Goal: Book appointment/travel/reservation

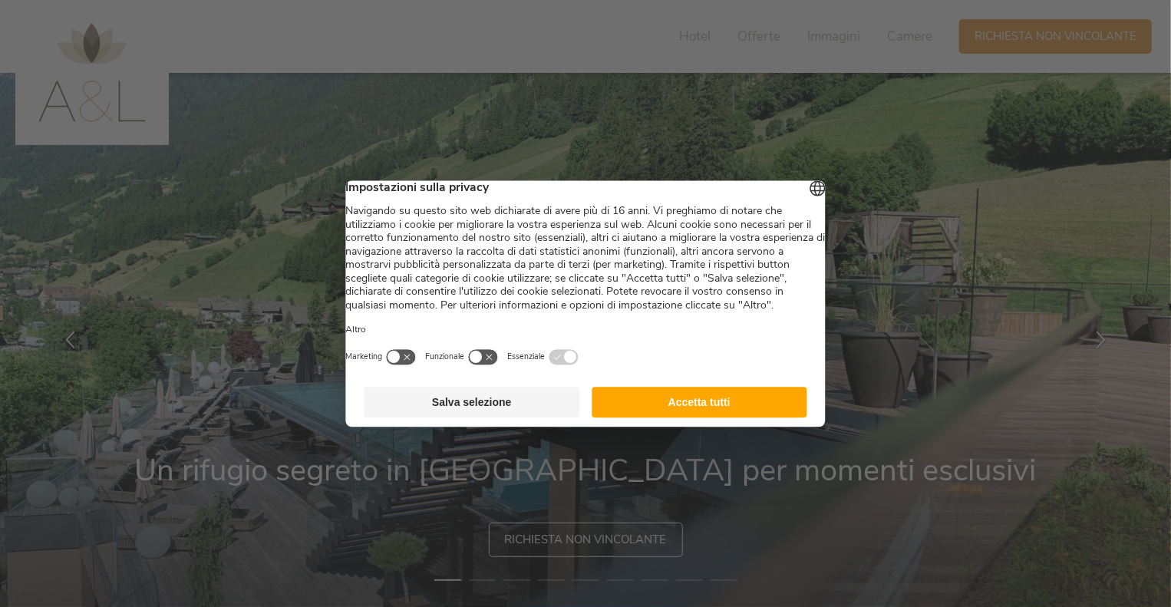
click at [677, 418] on button "Accetta tutti" at bounding box center [700, 402] width 216 height 31
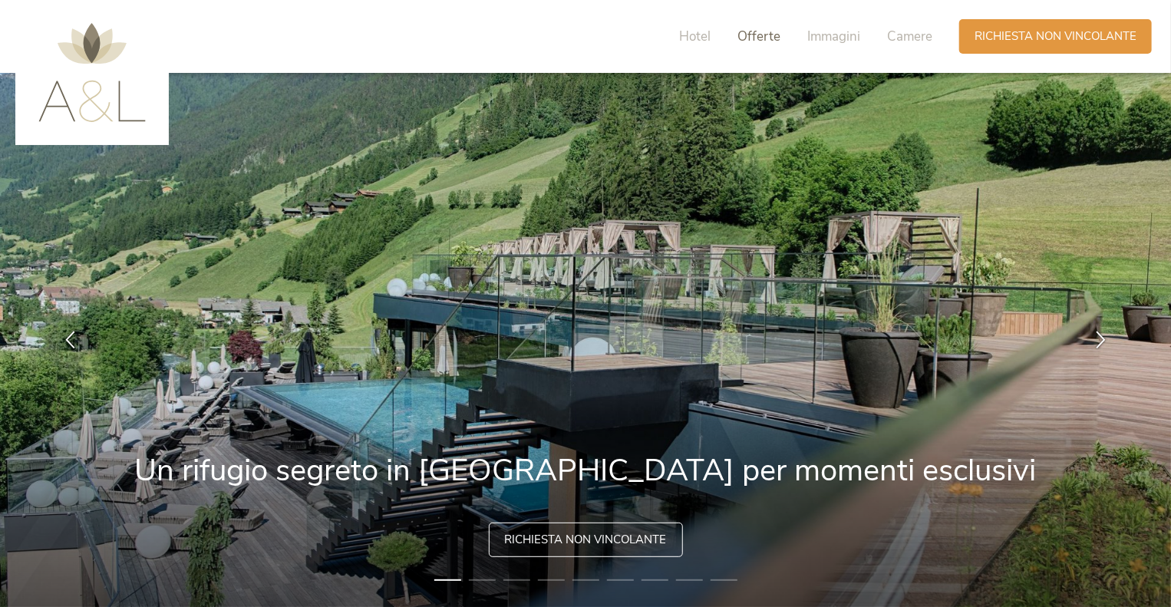
click at [768, 37] on span "Offerte" at bounding box center [759, 37] width 43 height 18
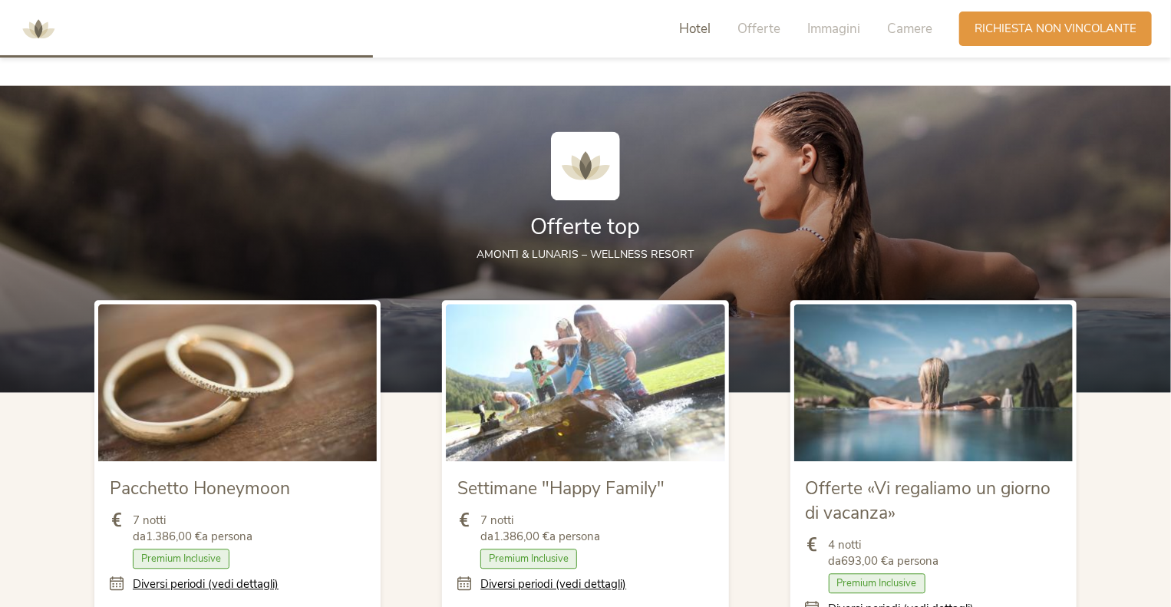
scroll to position [1572, 0]
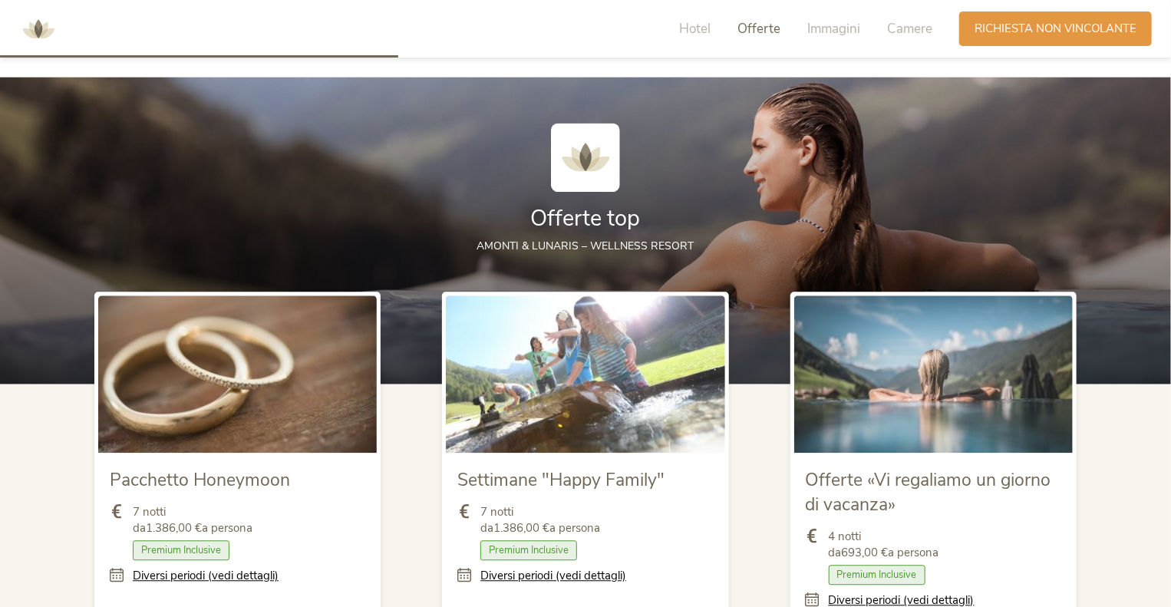
click at [712, 33] on div "Hotel Offerte Immagini Camere" at bounding box center [809, 29] width 299 height 35
click at [841, 30] on span "Immagini" at bounding box center [834, 29] width 53 height 18
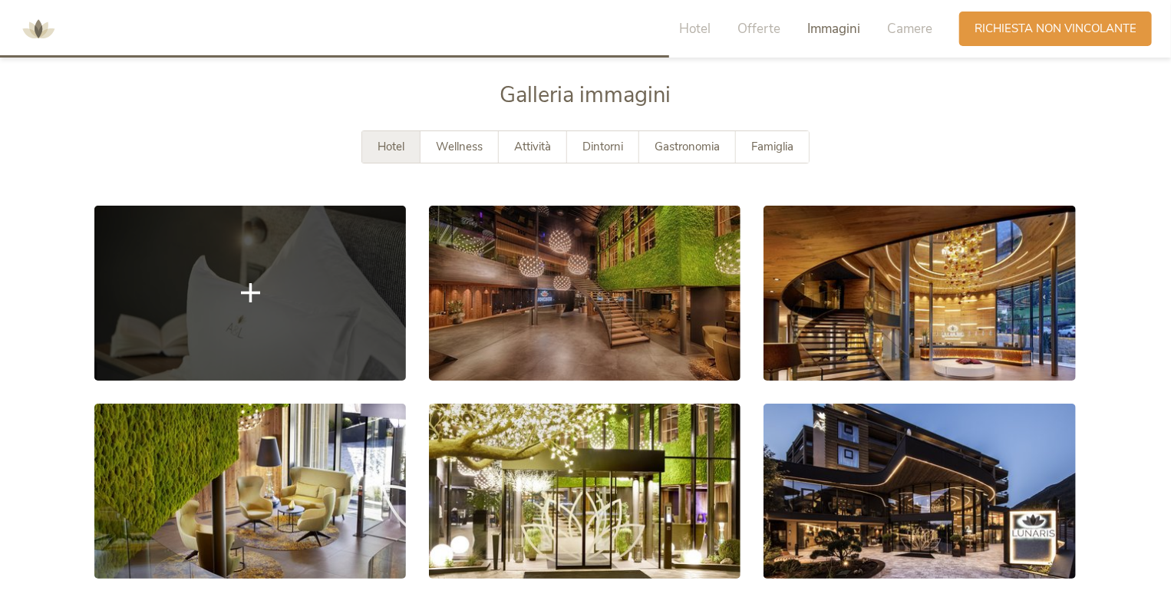
scroll to position [2715, 0]
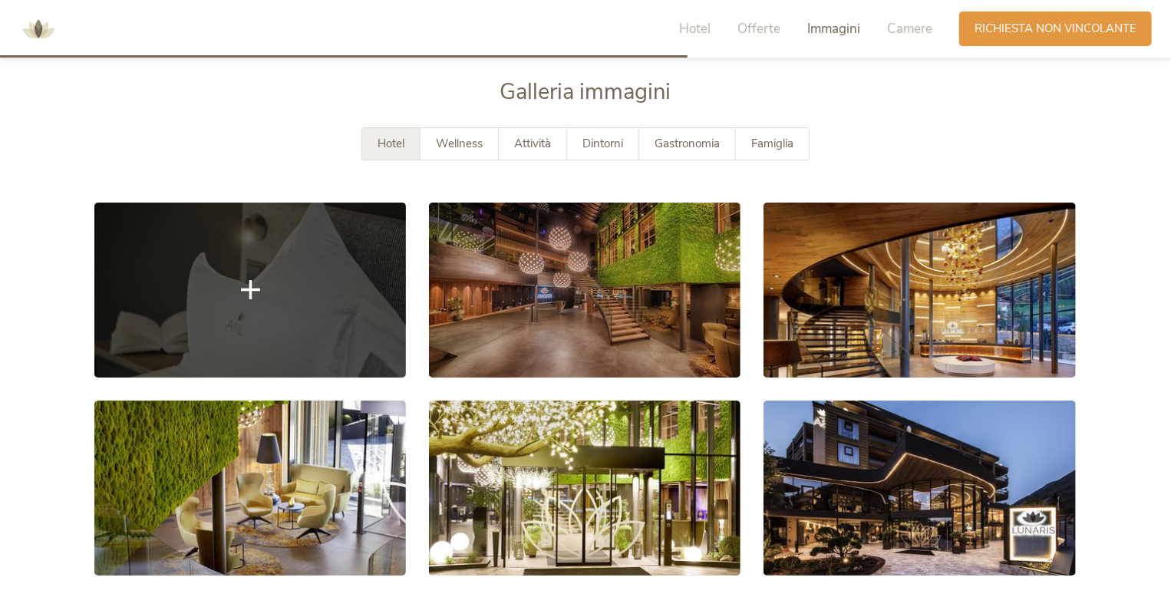
click at [240, 276] on link at bounding box center [250, 290] width 312 height 175
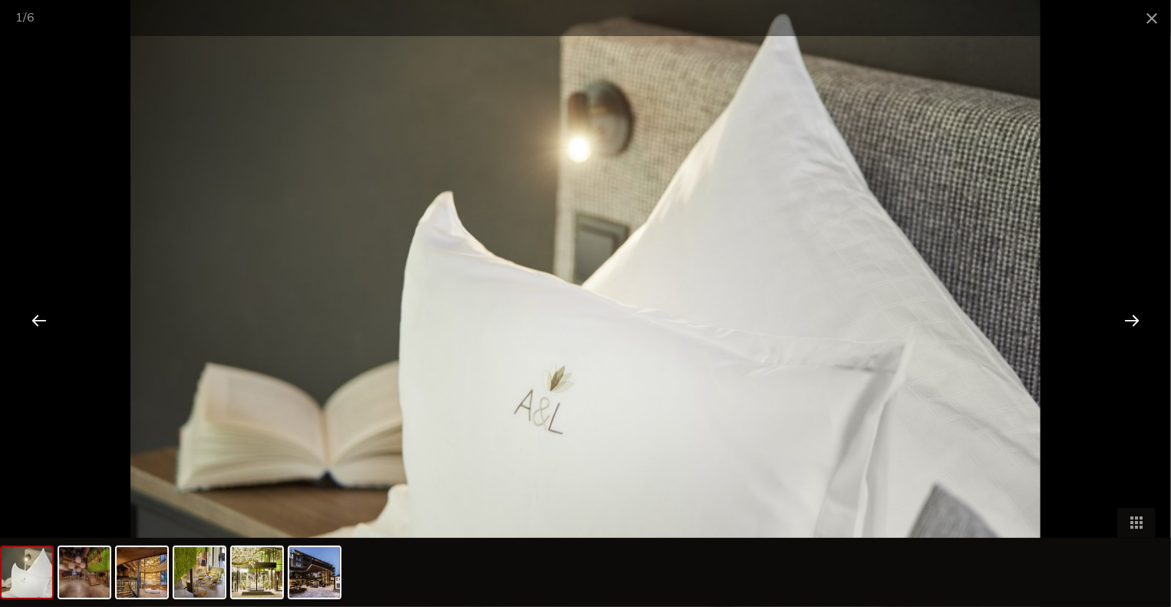
click at [1129, 312] on div at bounding box center [1133, 320] width 48 height 48
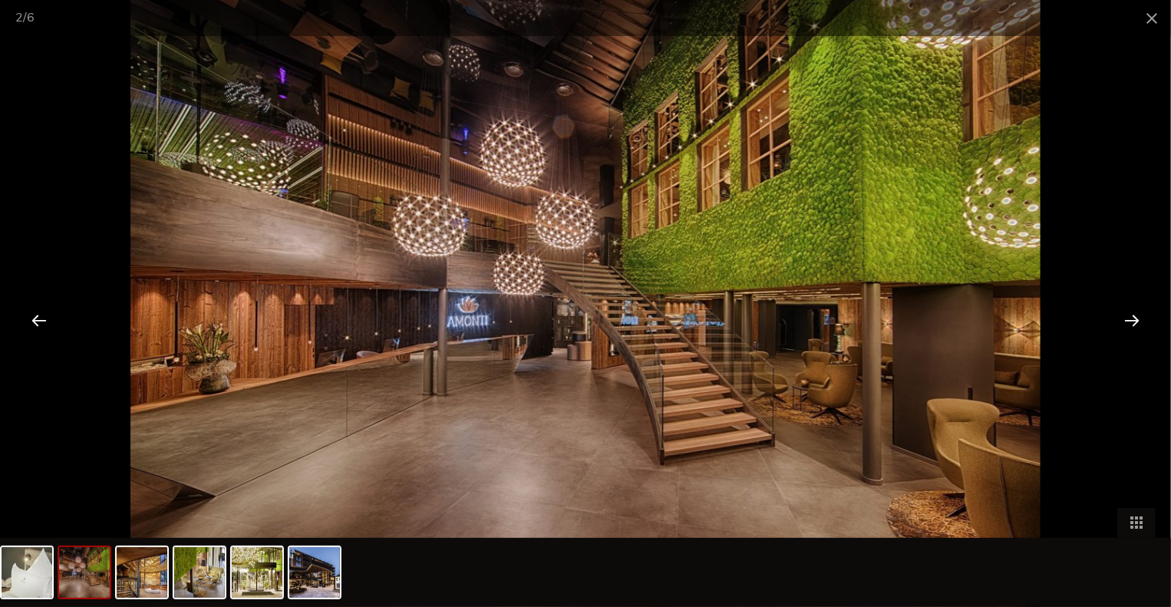
click at [1128, 312] on div at bounding box center [1133, 320] width 48 height 48
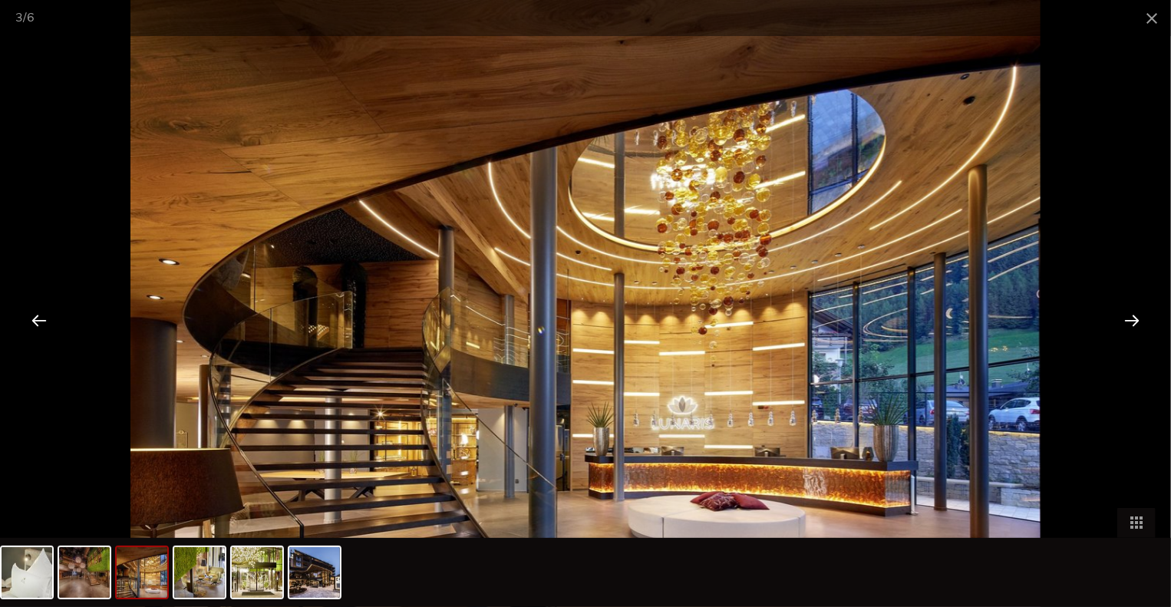
click at [1128, 312] on div at bounding box center [1133, 320] width 48 height 48
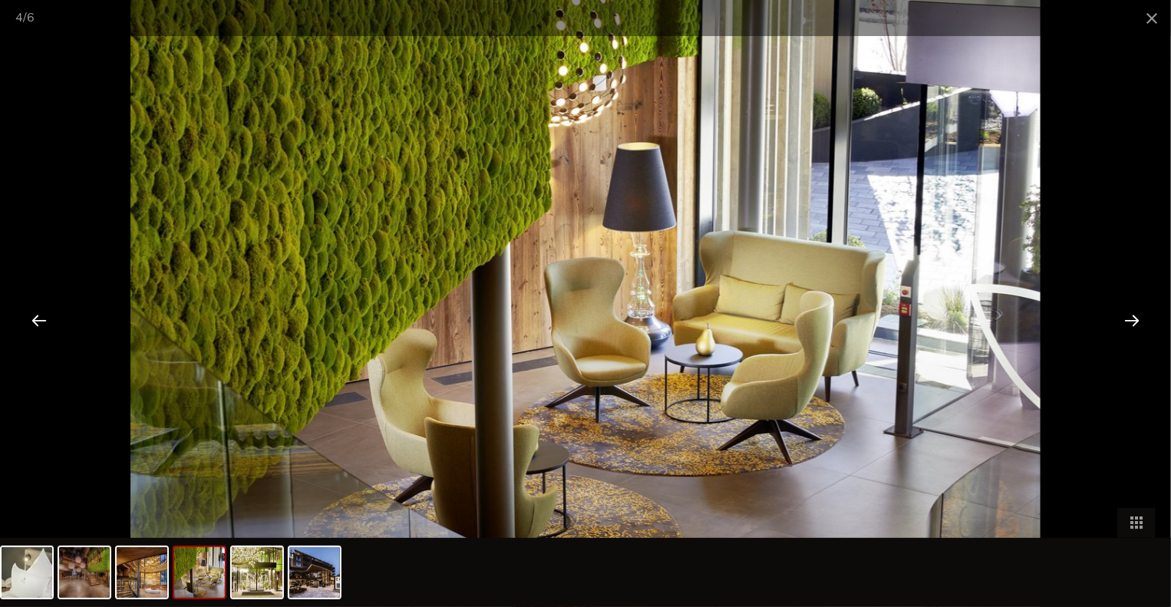
click at [1128, 312] on div at bounding box center [1133, 320] width 48 height 48
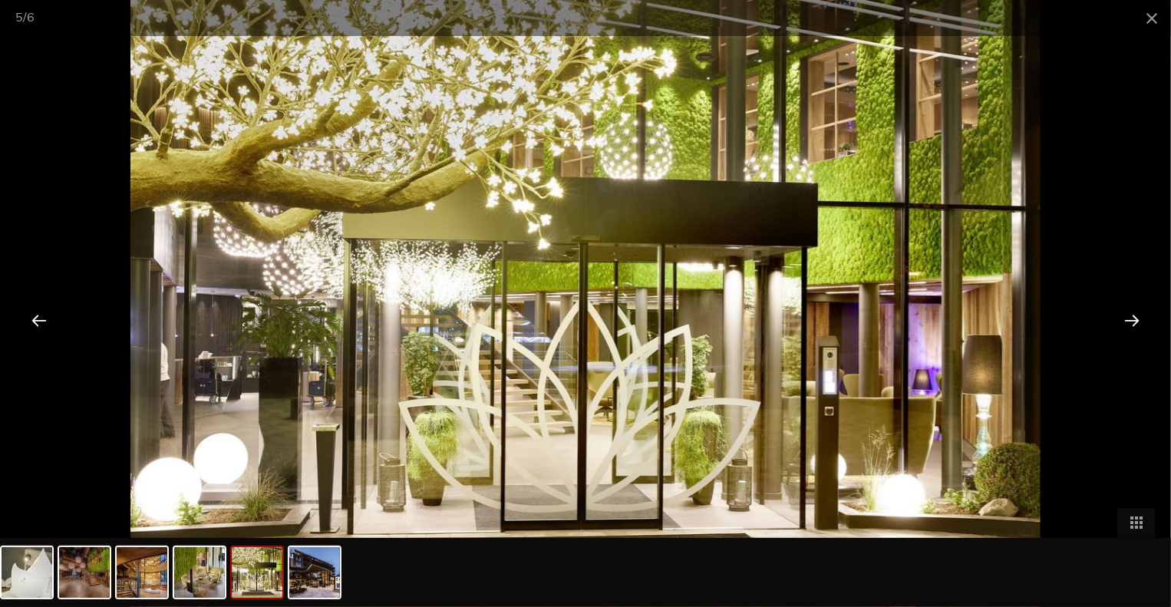
click at [1128, 312] on div at bounding box center [1133, 320] width 48 height 48
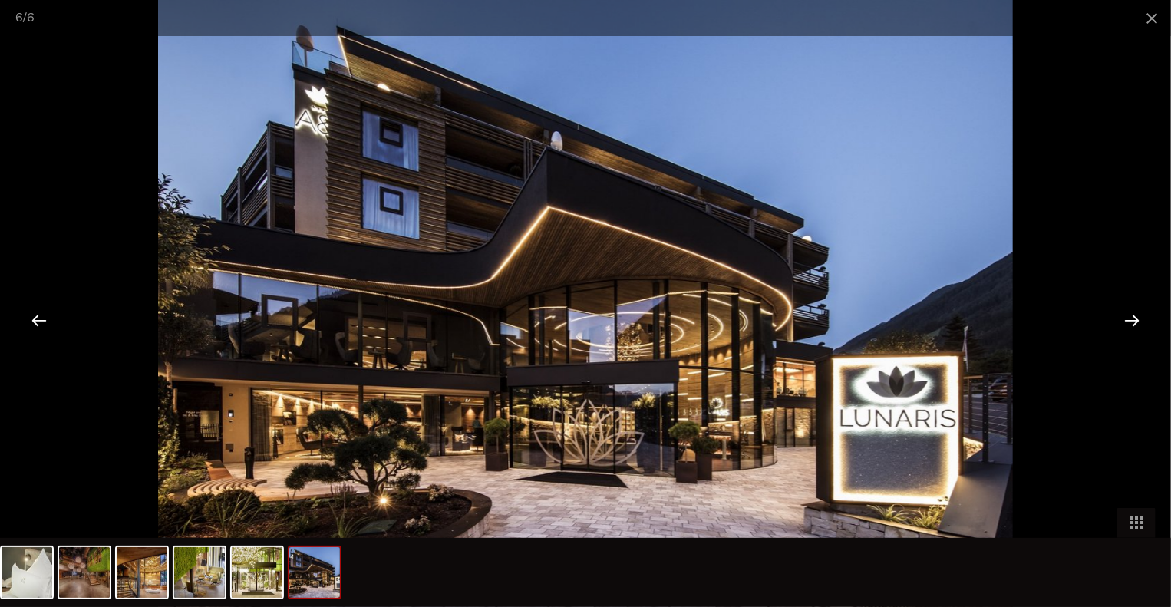
click at [1127, 316] on div at bounding box center [1133, 320] width 48 height 48
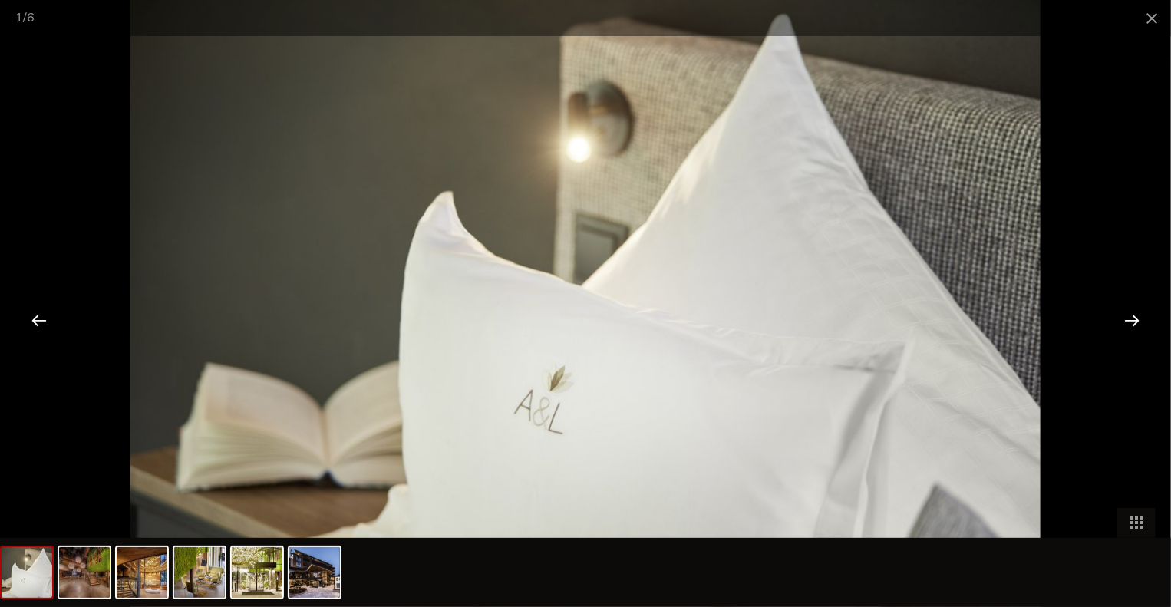
click at [1125, 316] on div at bounding box center [1133, 320] width 48 height 48
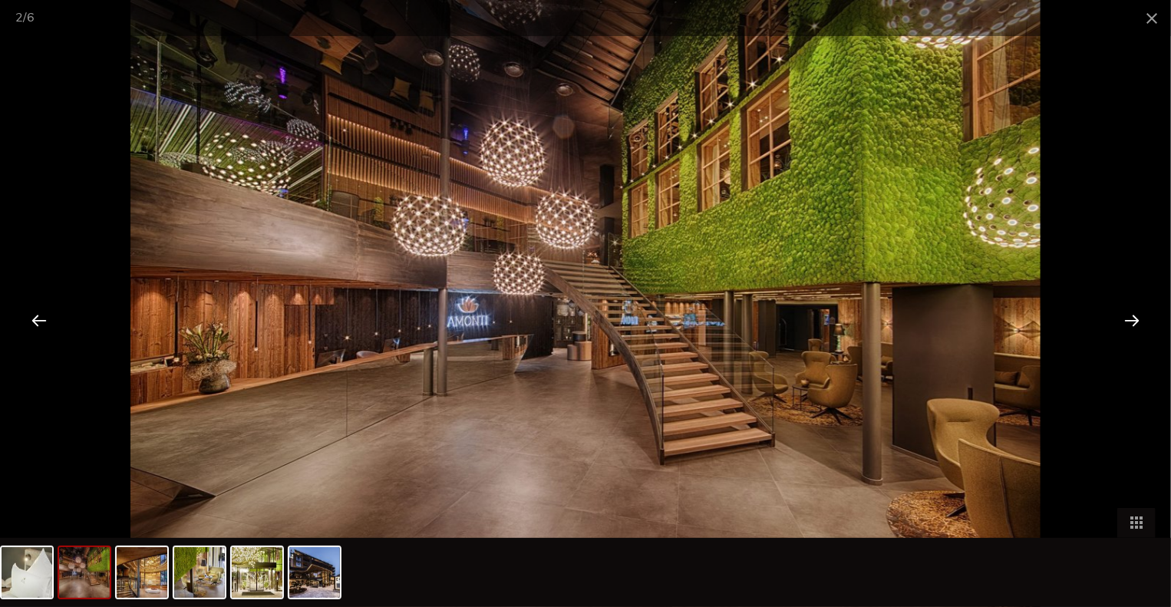
click at [1125, 316] on div at bounding box center [1133, 320] width 48 height 48
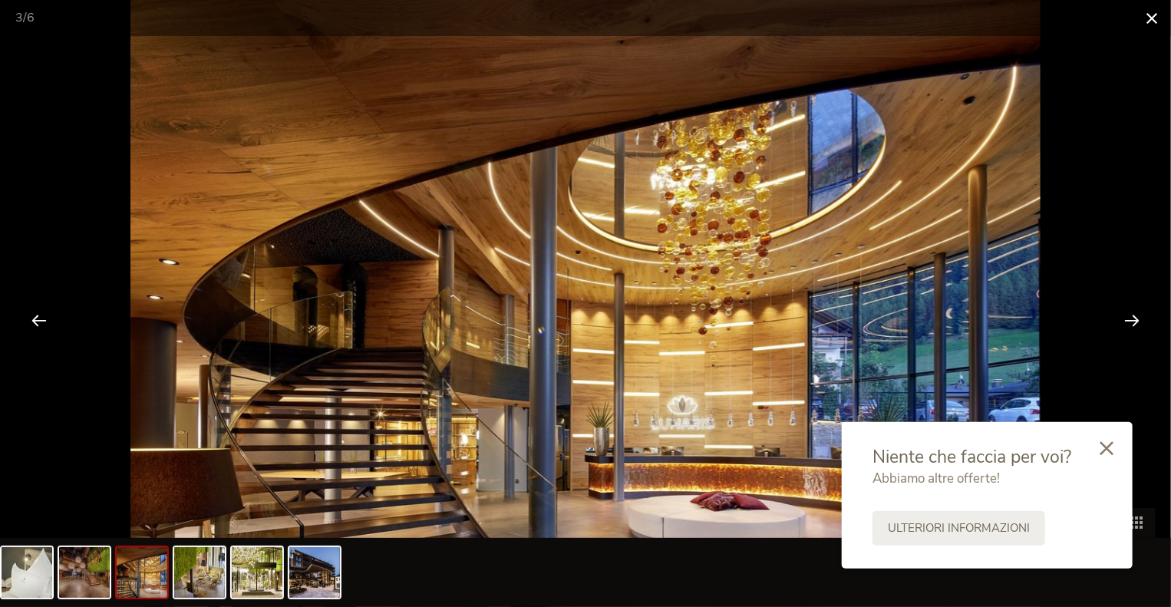
click at [1149, 18] on span at bounding box center [1152, 18] width 38 height 36
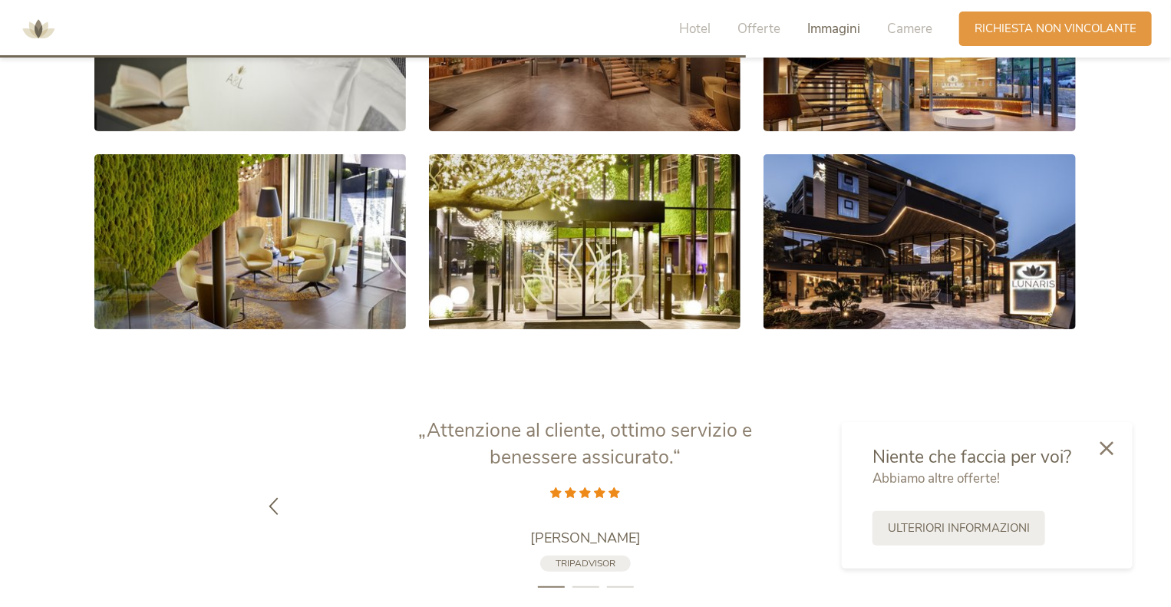
scroll to position [2945, 0]
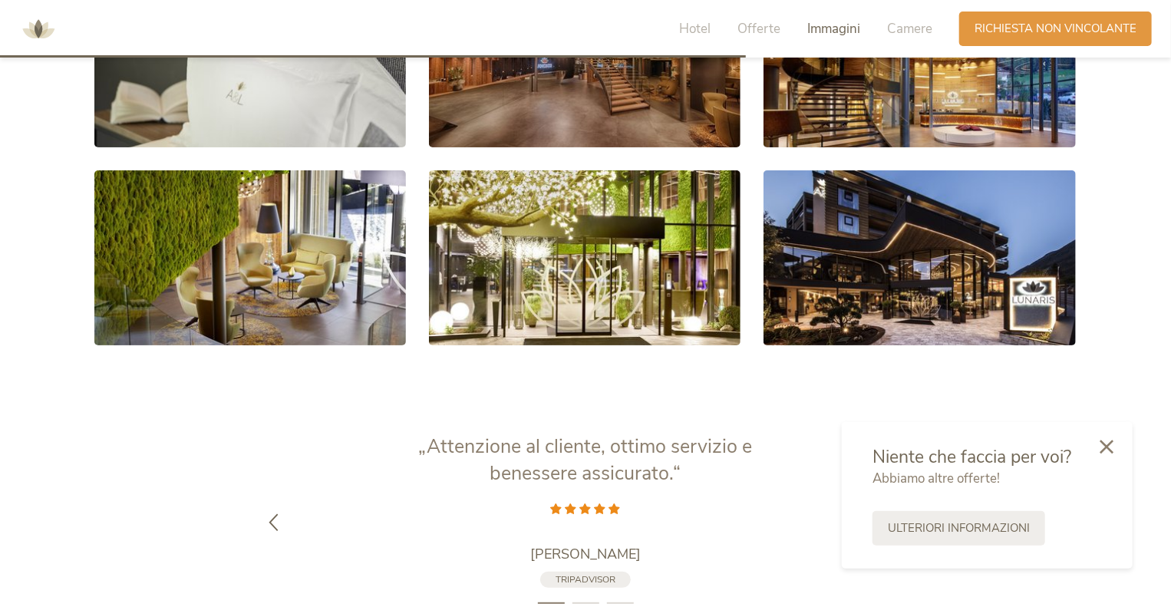
click at [1112, 450] on icon at bounding box center [1107, 447] width 14 height 14
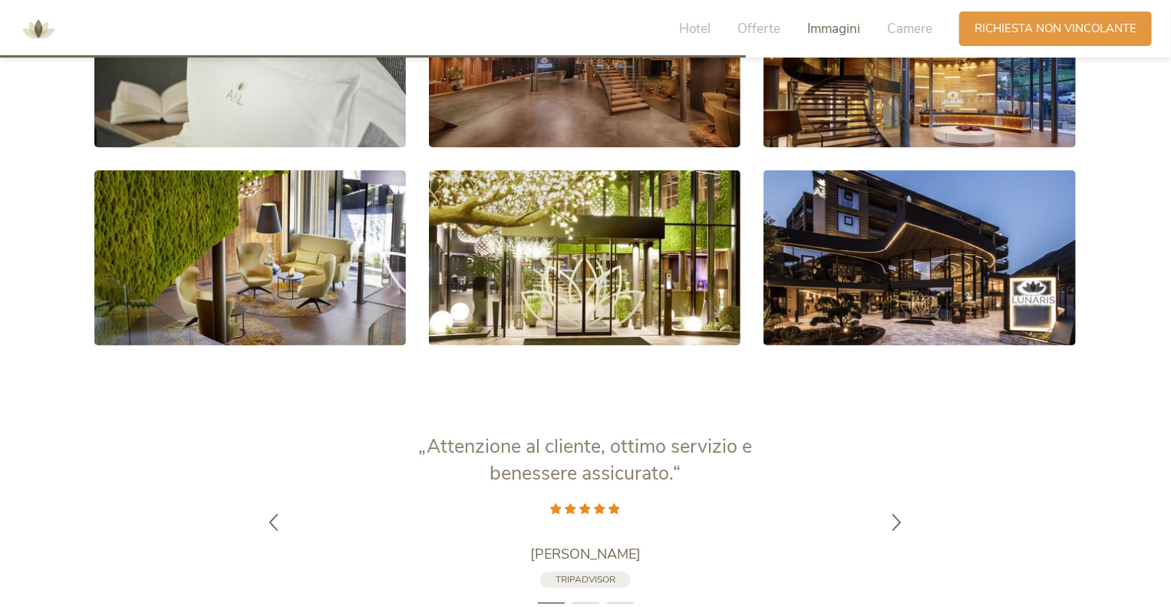
click at [917, 15] on div "Hotel Offerte Immagini Camere" at bounding box center [809, 29] width 299 height 35
click at [918, 24] on span "Camere" at bounding box center [909, 29] width 45 height 18
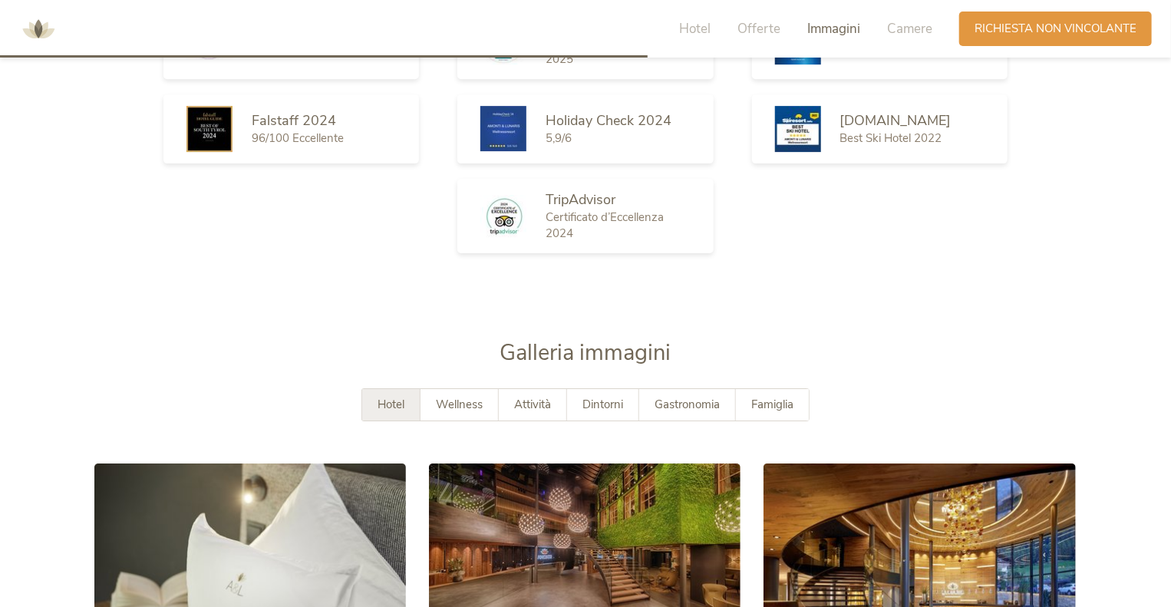
scroll to position [2021, 0]
